Goal: Check status: Check status

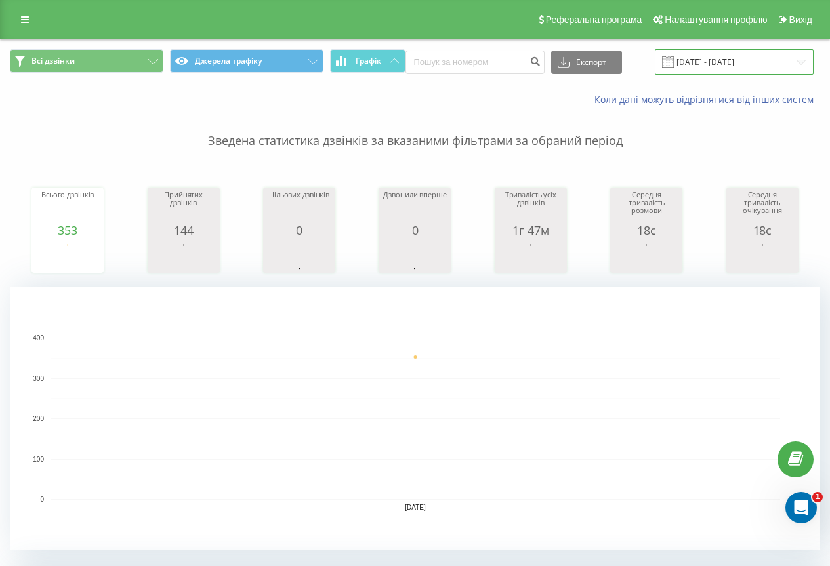
drag, startPoint x: 706, startPoint y: 63, endPoint x: 685, endPoint y: 72, distance: 22.9
click at [706, 63] on input "[DATE] - [DATE]" at bounding box center [734, 62] width 159 height 26
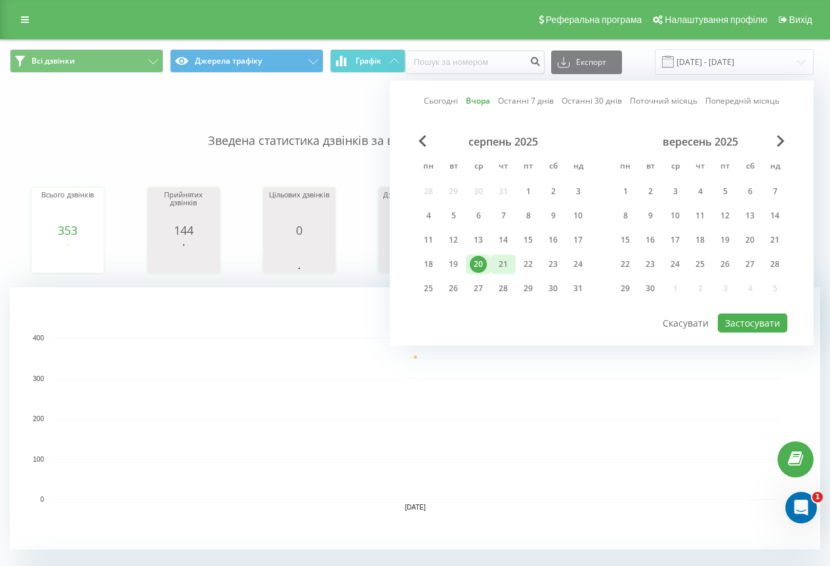
drag, startPoint x: 498, startPoint y: 262, endPoint x: 652, endPoint y: 318, distance: 163.6
click at [499, 262] on div "21" at bounding box center [503, 264] width 17 height 17
click at [745, 327] on button "Застосувати" at bounding box center [753, 323] width 70 height 19
type input "[DATE] - [DATE]"
